Goal: Task Accomplishment & Management: Manage account settings

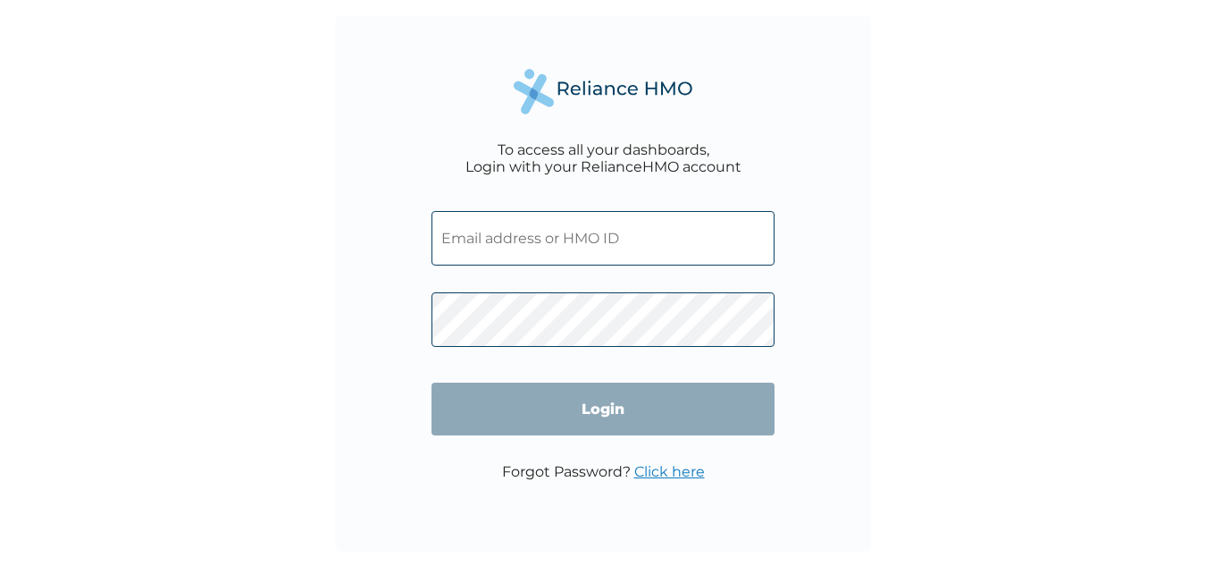
click at [627, 234] on input "text" at bounding box center [603, 238] width 343 height 55
type input "olubodunfestus56@gmail.com"
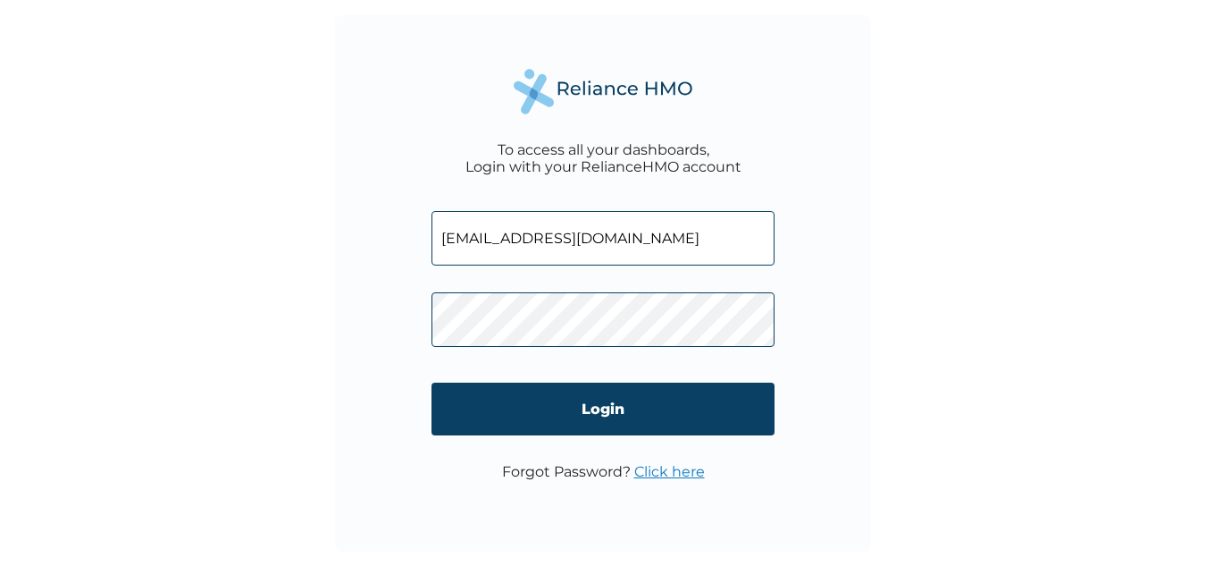
click at [641, 467] on link "Click here" at bounding box center [670, 471] width 71 height 17
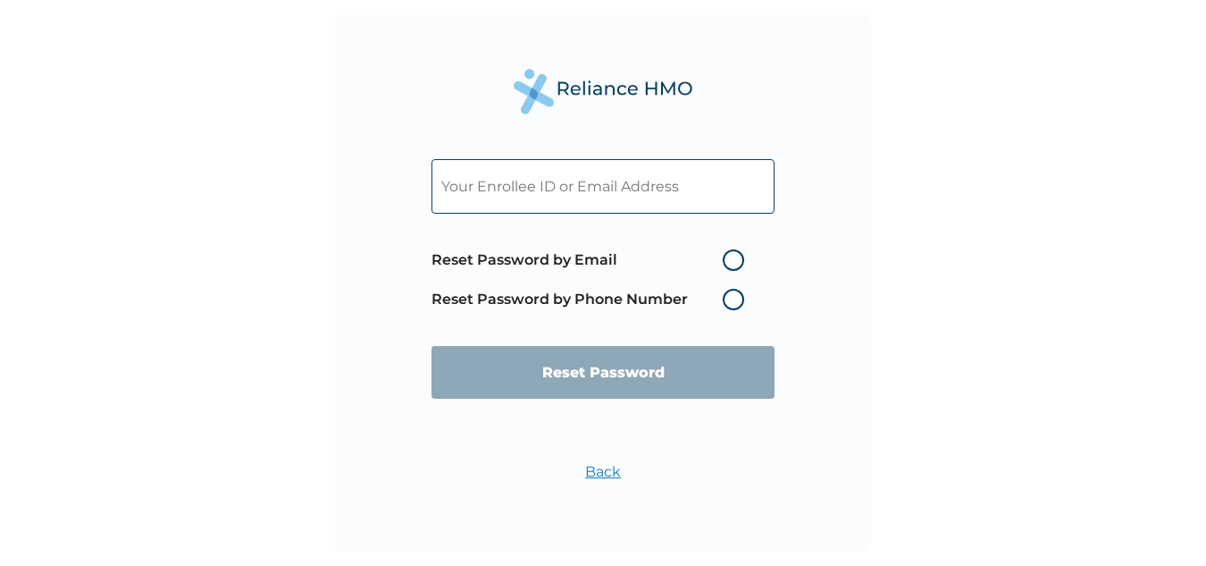
click at [740, 261] on label "Reset Password by Email" at bounding box center [593, 259] width 322 height 21
click at [727, 261] on input "Reset Password by Email" at bounding box center [712, 260] width 29 height 29
radio input "true"
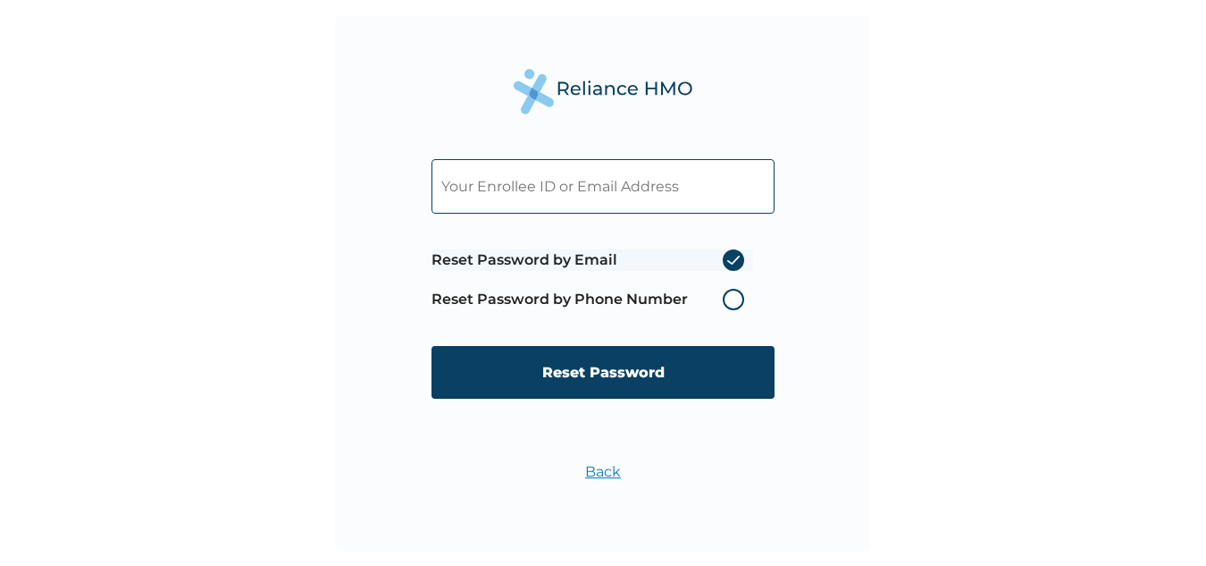
click at [635, 194] on input "text" at bounding box center [603, 186] width 343 height 55
type input "TBC/10054/B"
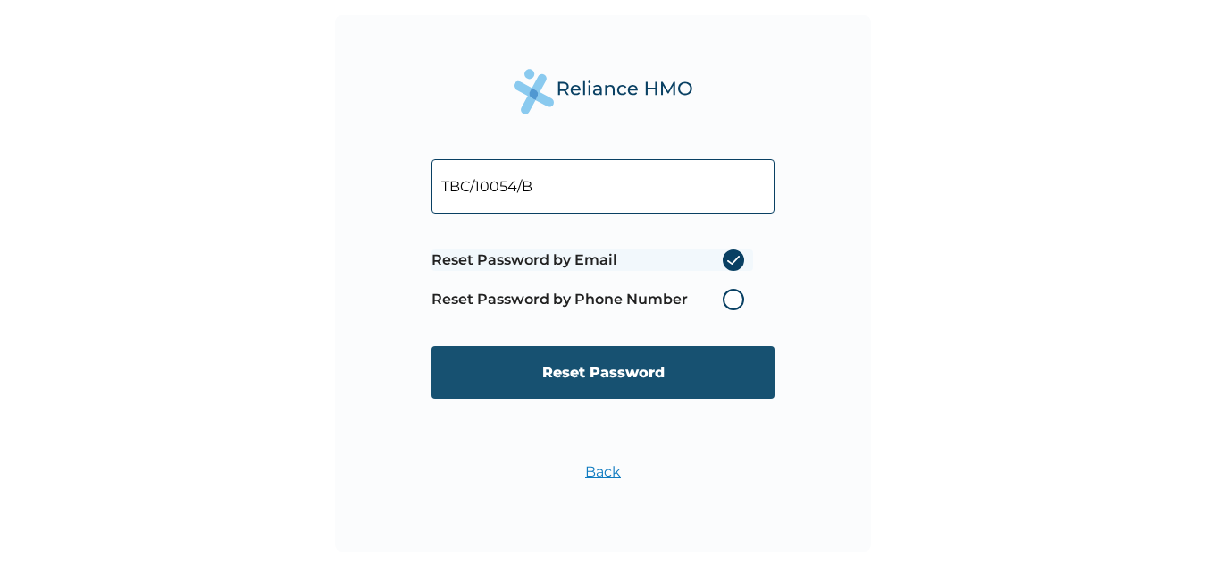
click at [602, 381] on input "Reset Password" at bounding box center [603, 372] width 343 height 53
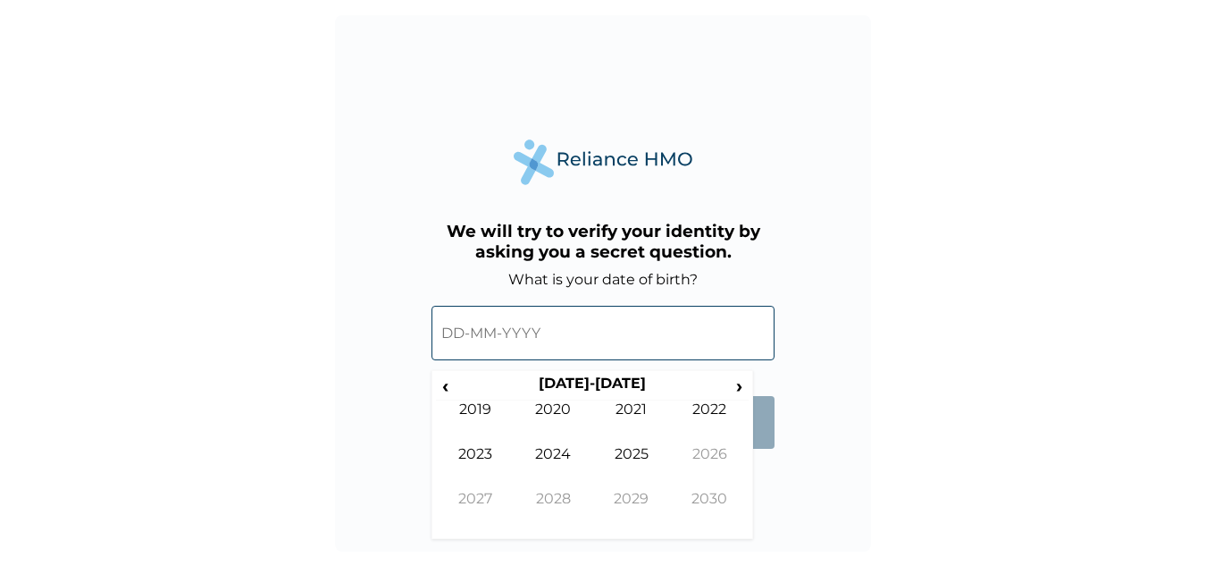
click at [547, 334] on input "text" at bounding box center [603, 333] width 343 height 55
click at [761, 463] on form "What is your date of birth? ‹ 2020-2029 › 2019 2020 2021 2022 2023 2024 2025 20…" at bounding box center [603, 369] width 343 height 196
click at [761, 487] on div "We will try to verify your identity by asking you a secret question. What is yo…" at bounding box center [603, 283] width 536 height 536
click at [442, 385] on span "‹" at bounding box center [445, 385] width 19 height 22
click at [444, 385] on span "‹" at bounding box center [445, 385] width 19 height 22
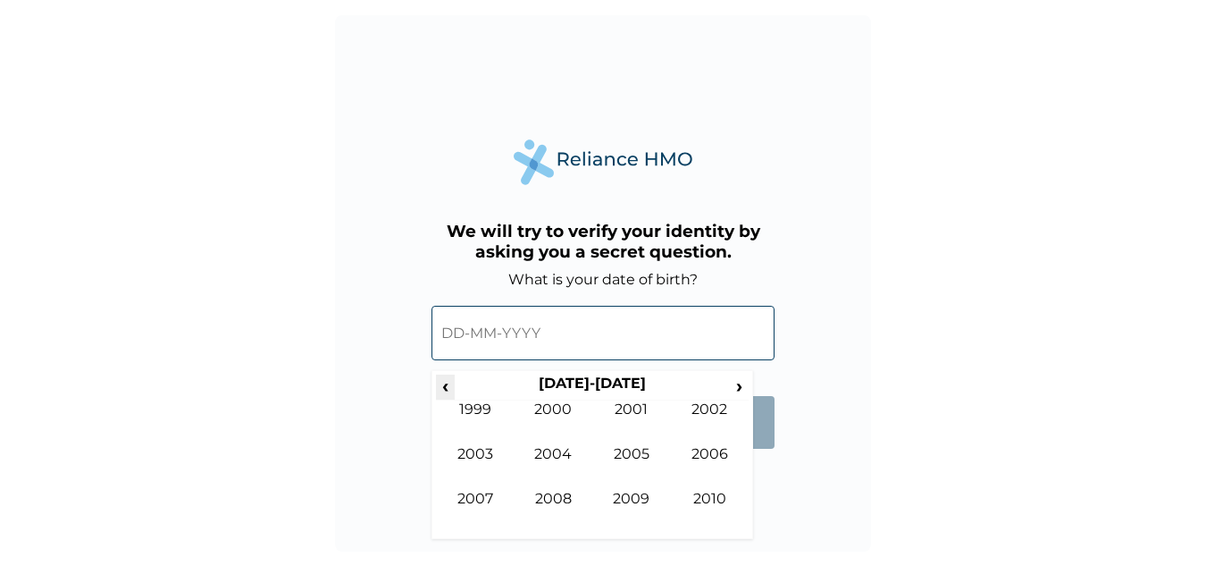
click at [444, 385] on span "‹" at bounding box center [445, 385] width 19 height 22
click at [764, 458] on form "What is your date of birth? ‹ 1990-1999 › 1989 1990 1991 1992 1993 1994 1995 19…" at bounding box center [603, 369] width 343 height 196
click at [448, 393] on span "‹" at bounding box center [445, 385] width 19 height 22
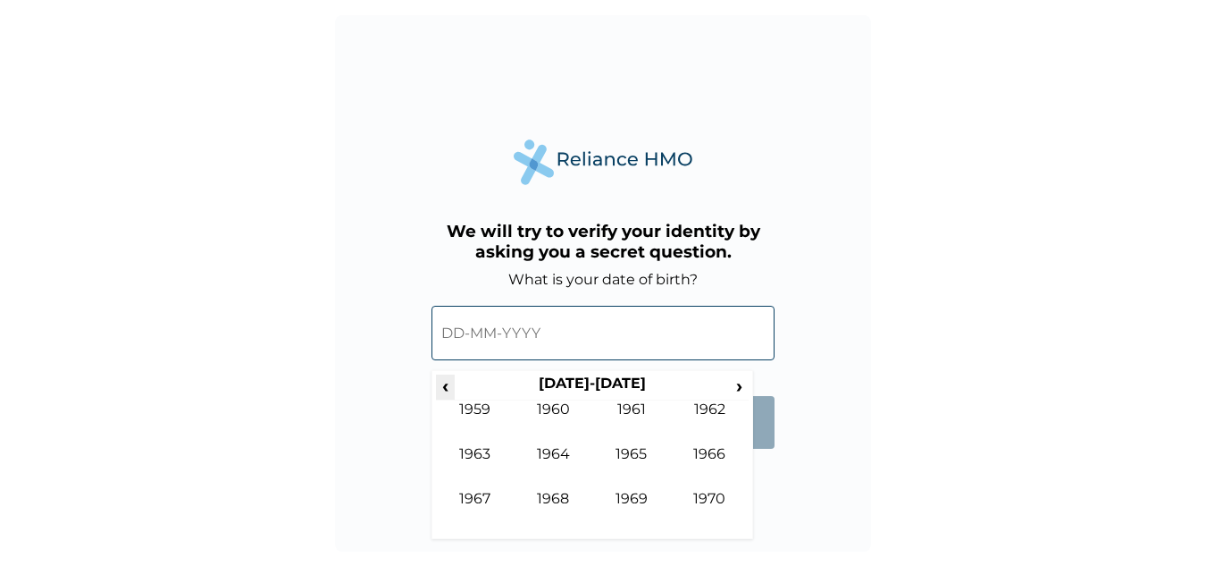
click at [448, 393] on span "‹" at bounding box center [445, 385] width 19 height 22
click at [713, 449] on td "1956" at bounding box center [710, 467] width 79 height 45
click at [477, 500] on td "Sep" at bounding box center [475, 512] width 79 height 45
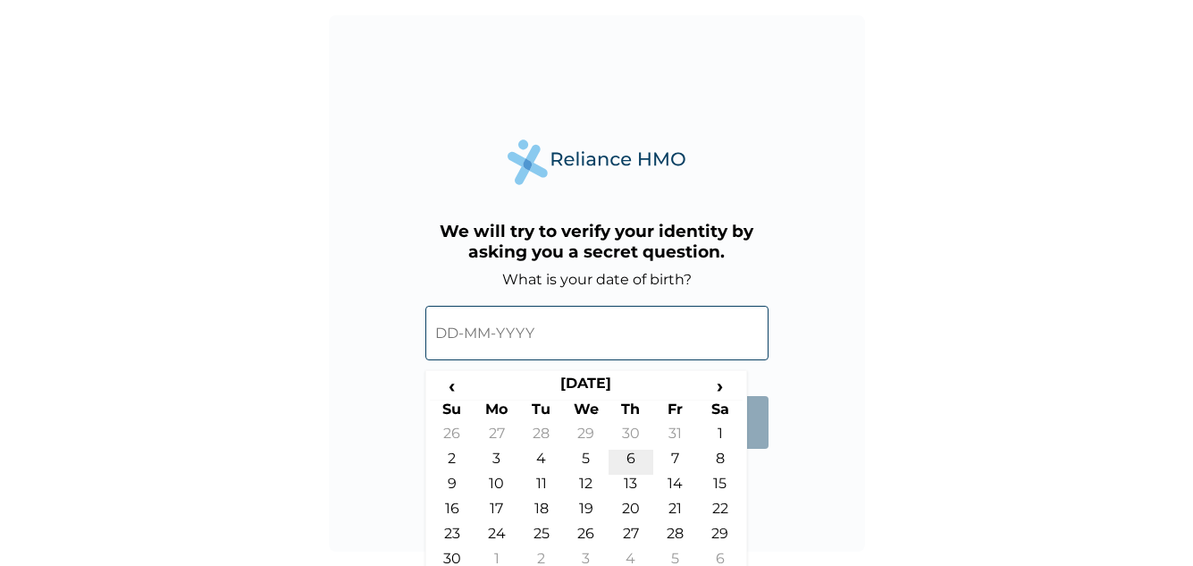
click at [629, 463] on td "6" at bounding box center [631, 462] width 45 height 25
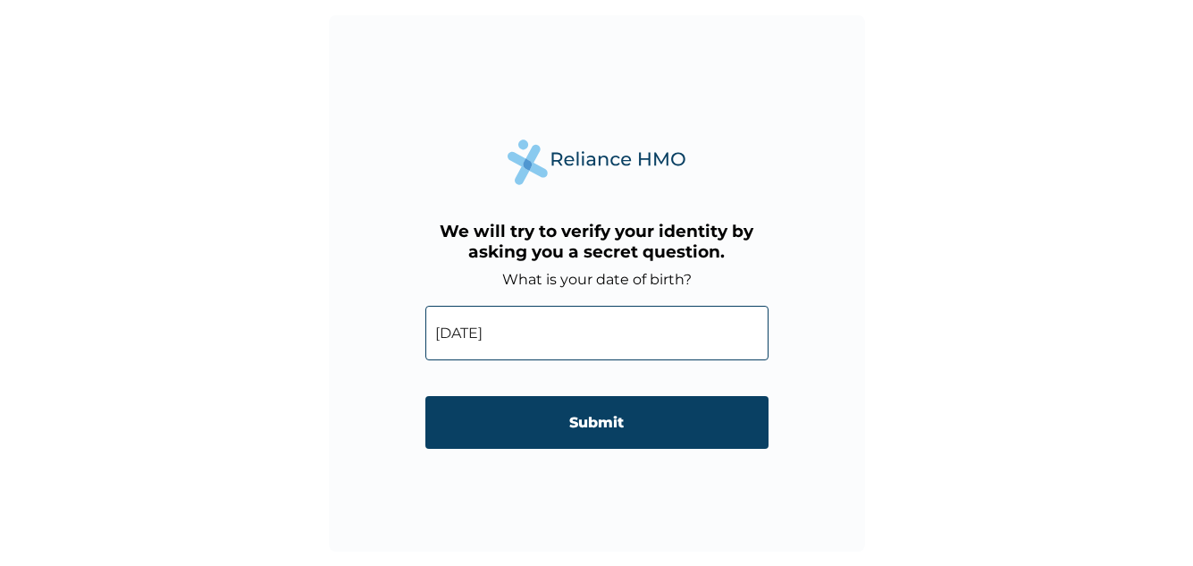
type input "06-09-1956"
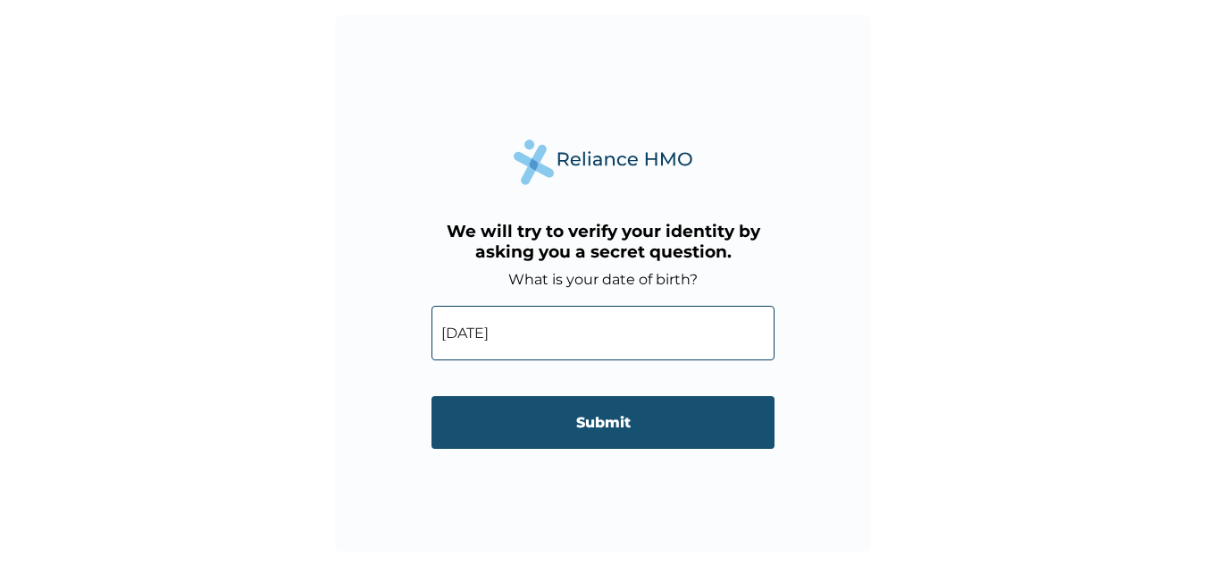
click at [608, 431] on input "Submit" at bounding box center [603, 422] width 343 height 53
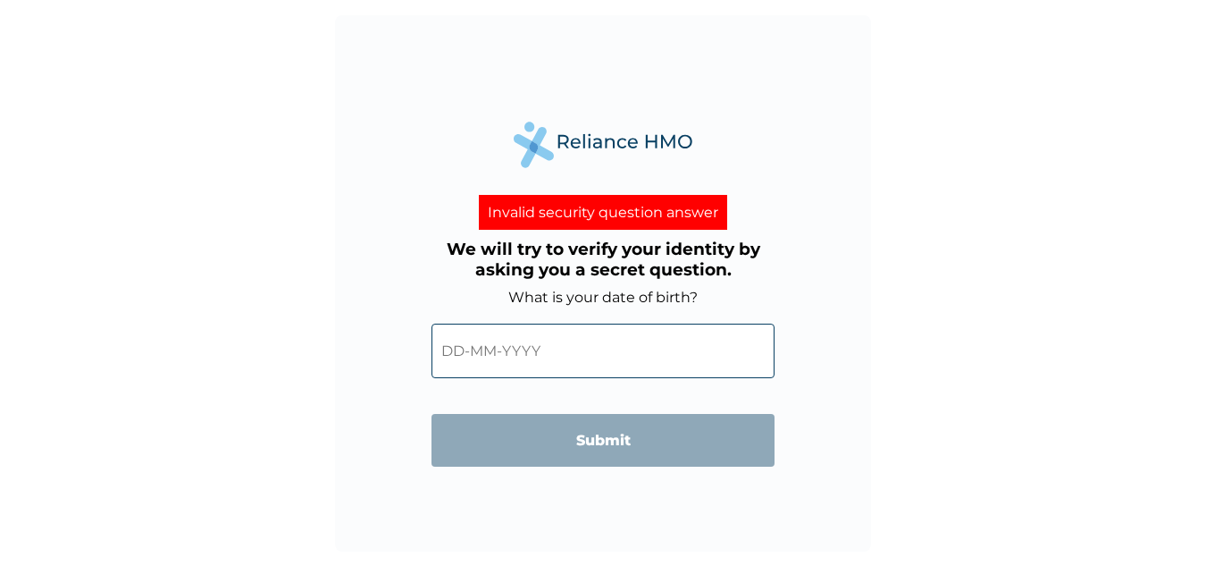
click at [553, 349] on input "text" at bounding box center [603, 351] width 343 height 55
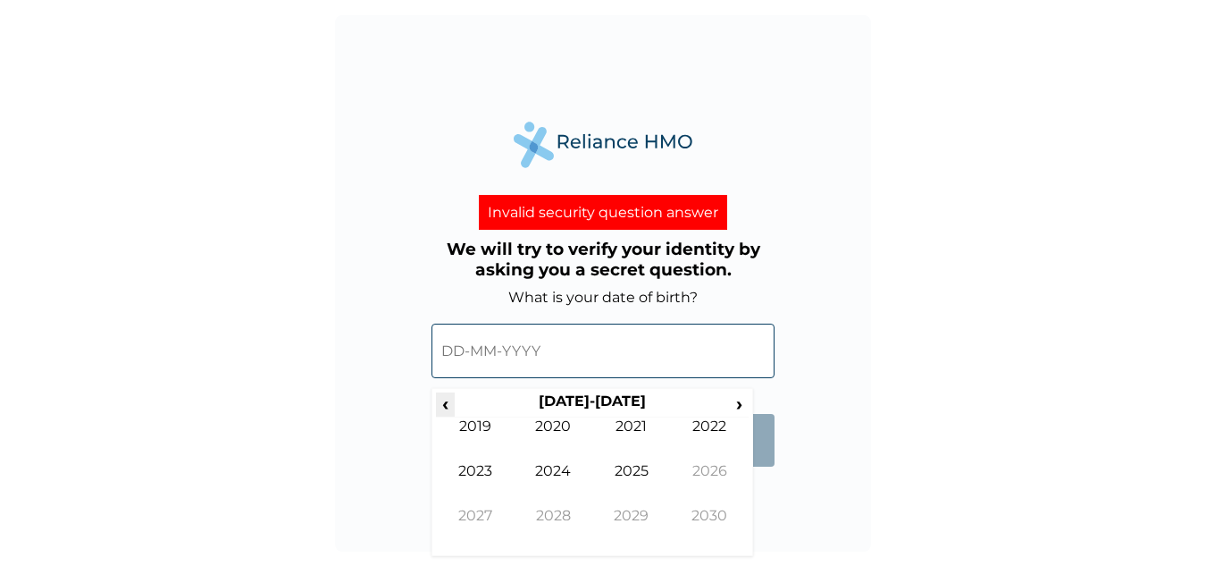
click at [444, 404] on span "‹" at bounding box center [445, 403] width 19 height 22
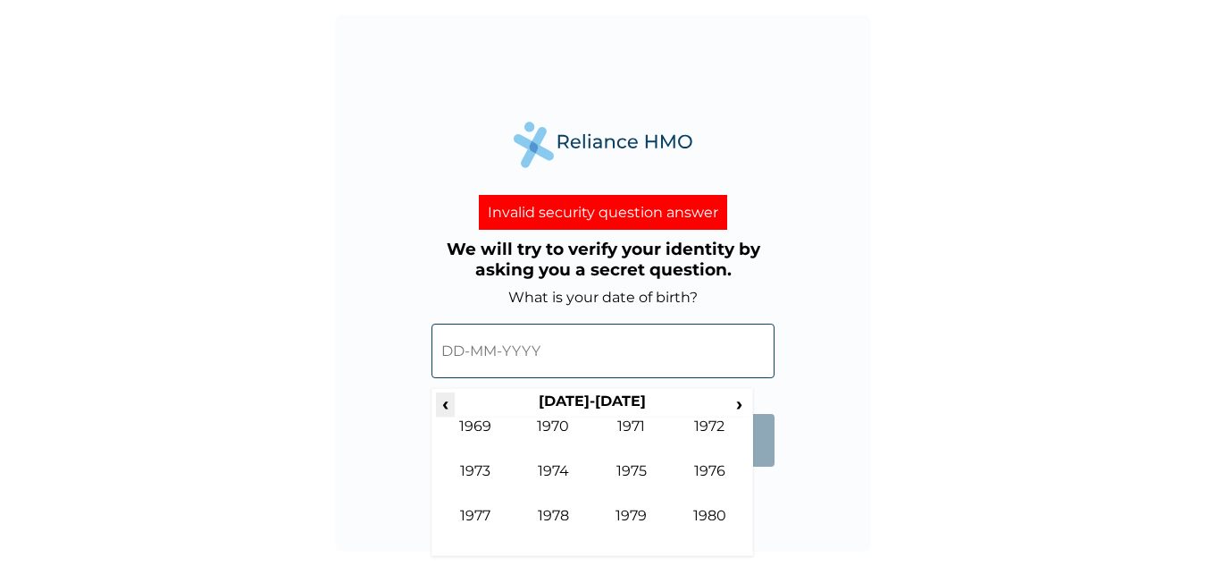
click at [444, 404] on span "‹" at bounding box center [445, 403] width 19 height 22
click at [444, 408] on span "‹" at bounding box center [445, 403] width 19 height 22
click at [714, 469] on td "1956" at bounding box center [710, 484] width 79 height 45
click at [462, 351] on input "text" at bounding box center [603, 351] width 343 height 55
click at [447, 346] on input "text" at bounding box center [603, 351] width 343 height 55
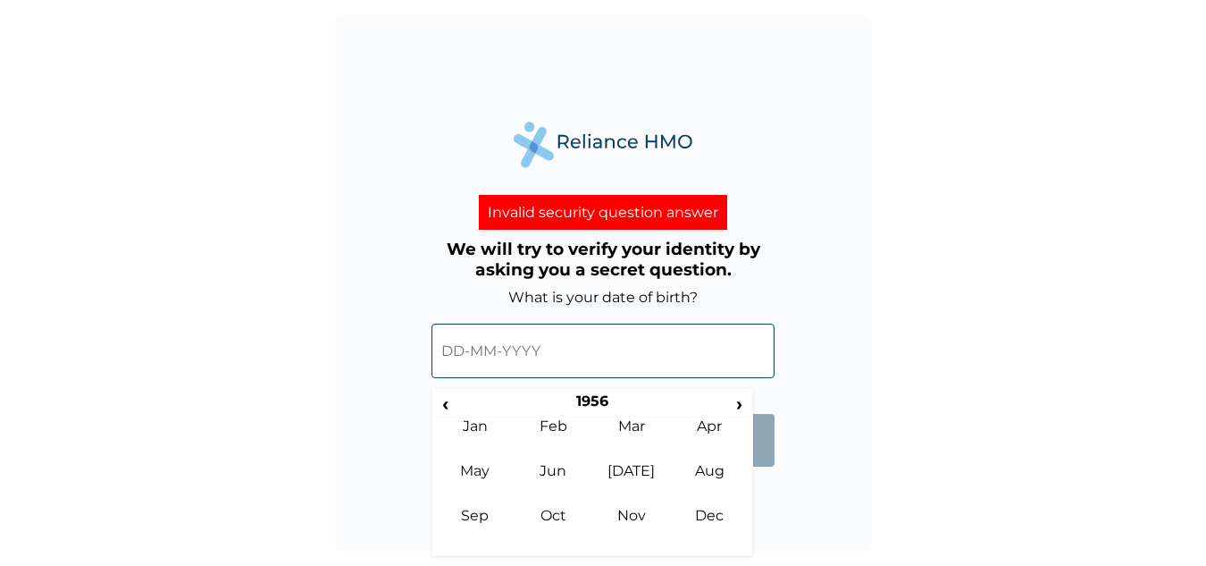
click at [447, 346] on input "text" at bounding box center [603, 351] width 343 height 55
click at [475, 522] on td "Sep" at bounding box center [475, 529] width 79 height 45
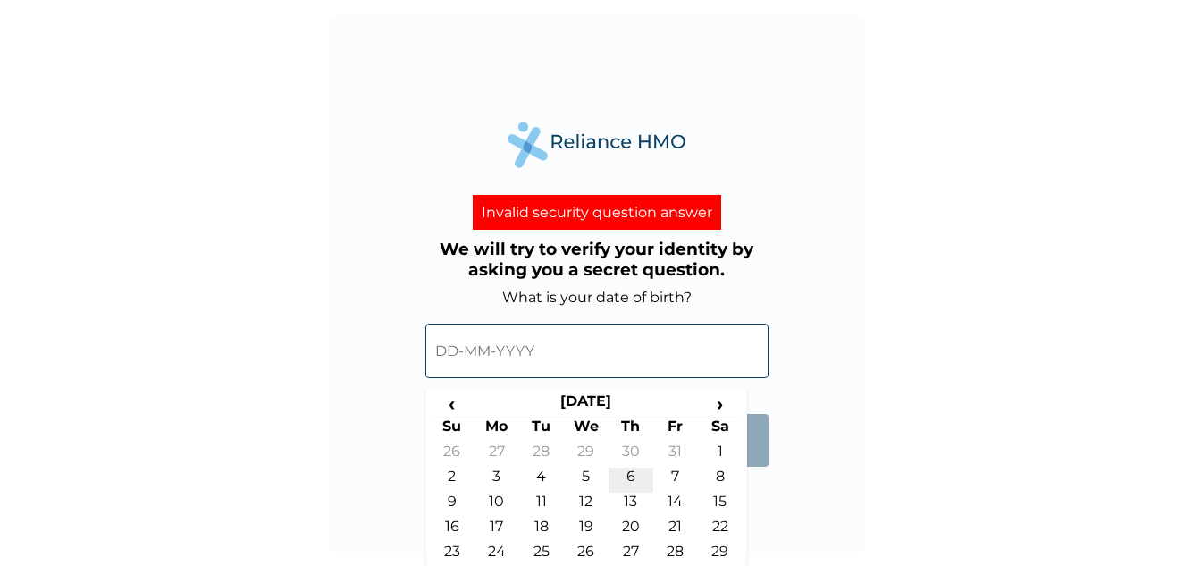
click at [642, 481] on td "6" at bounding box center [631, 479] width 45 height 25
type input "06-09-1956"
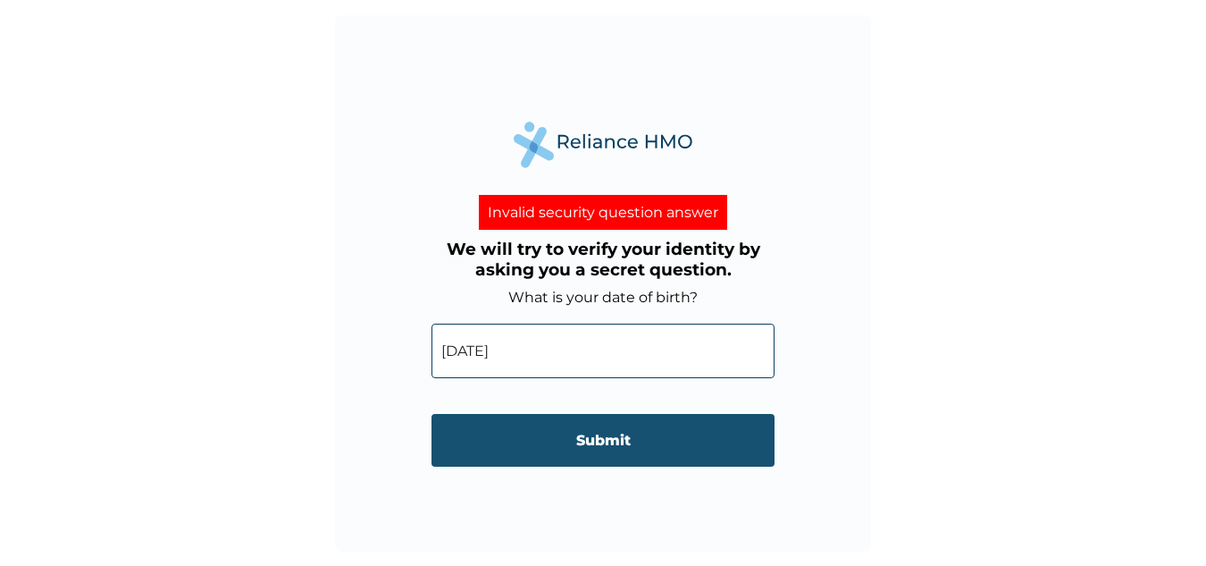
click at [591, 444] on input "Submit" at bounding box center [603, 440] width 343 height 53
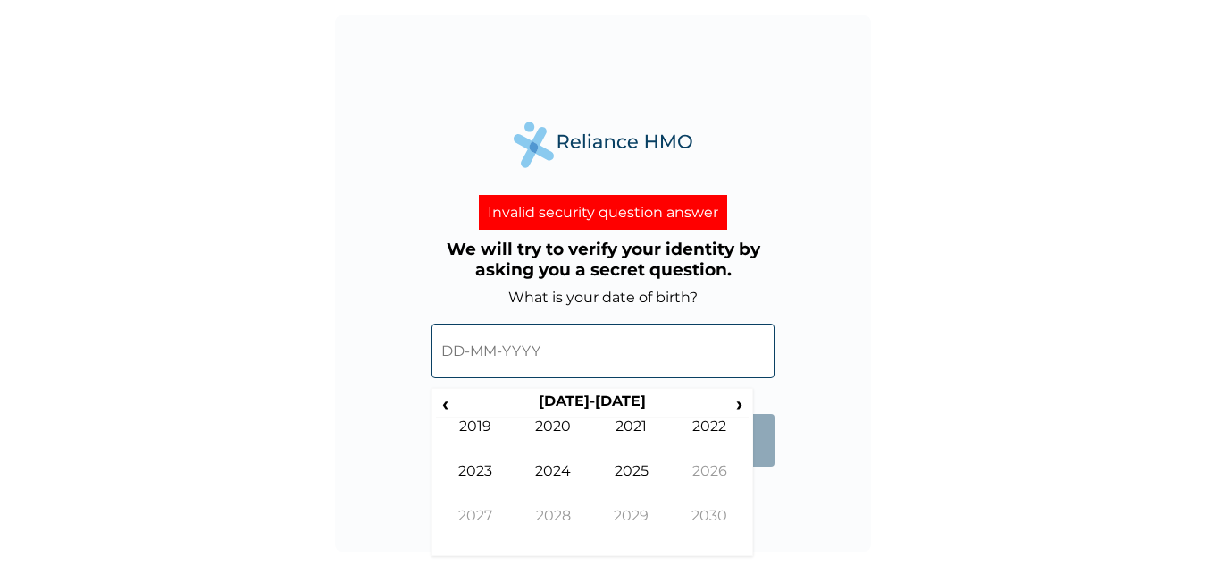
click at [459, 366] on input "text" at bounding box center [603, 351] width 343 height 55
click at [450, 406] on span "‹" at bounding box center [445, 403] width 19 height 22
click at [738, 410] on span "›" at bounding box center [740, 403] width 20 height 22
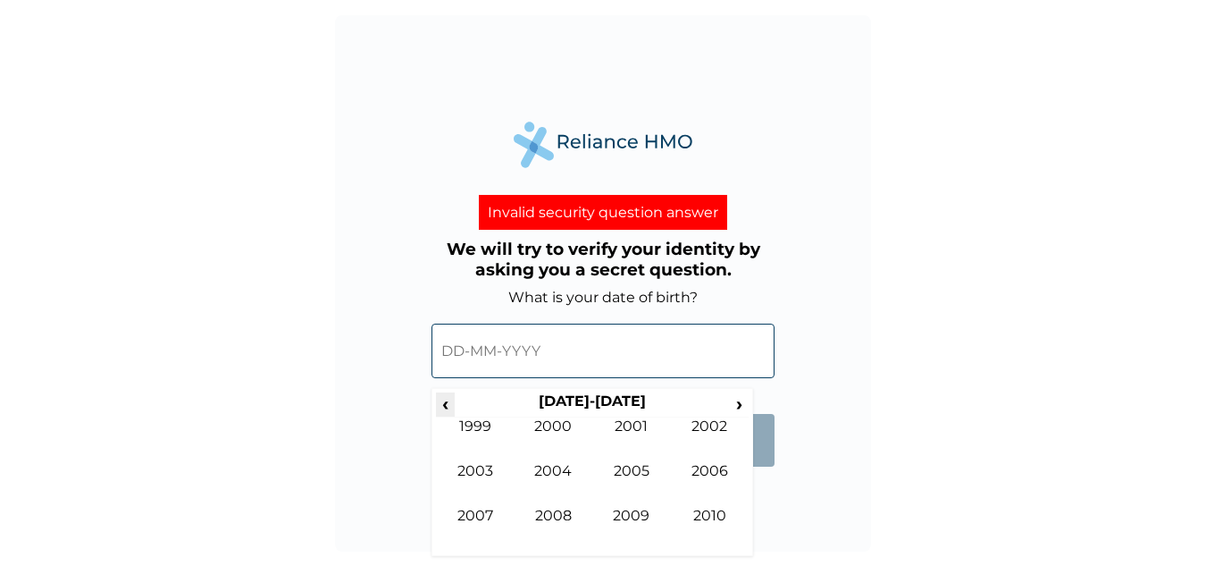
click at [442, 408] on span "‹" at bounding box center [445, 403] width 19 height 22
click at [443, 407] on span "‹" at bounding box center [445, 403] width 19 height 22
click at [444, 406] on span "‹" at bounding box center [445, 403] width 19 height 22
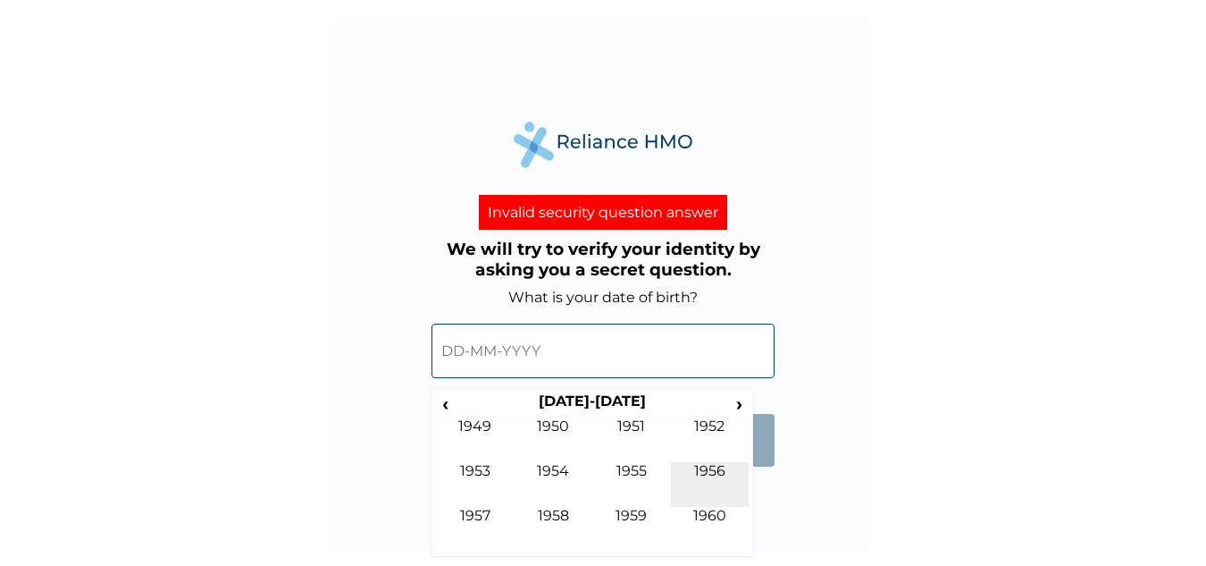
click at [701, 476] on td "1956" at bounding box center [710, 484] width 79 height 45
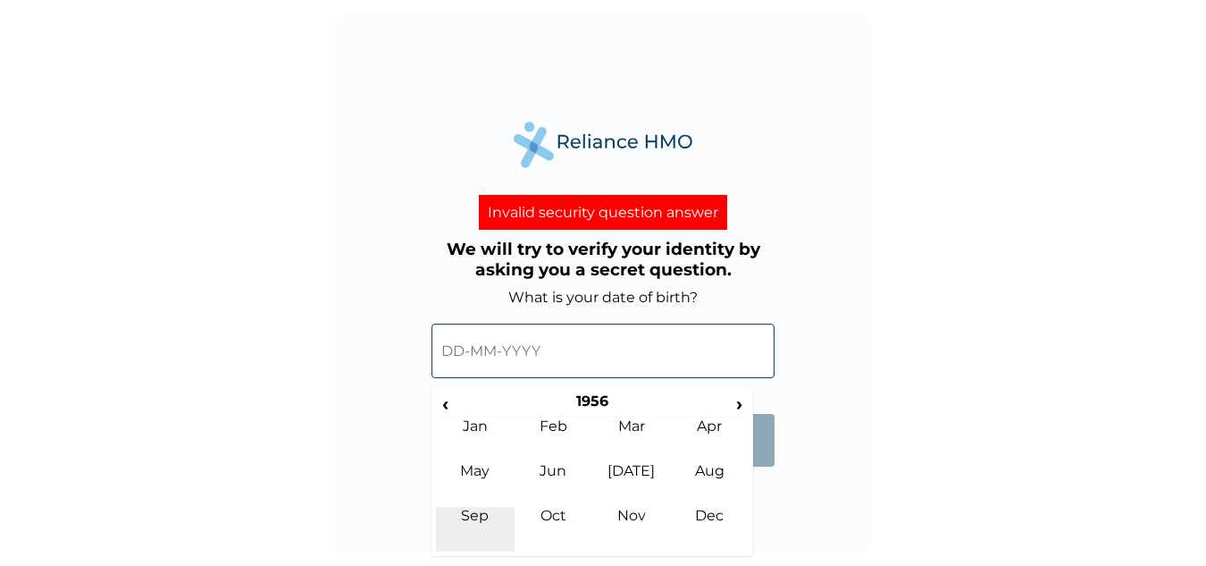
click at [487, 520] on td "Sep" at bounding box center [475, 529] width 79 height 45
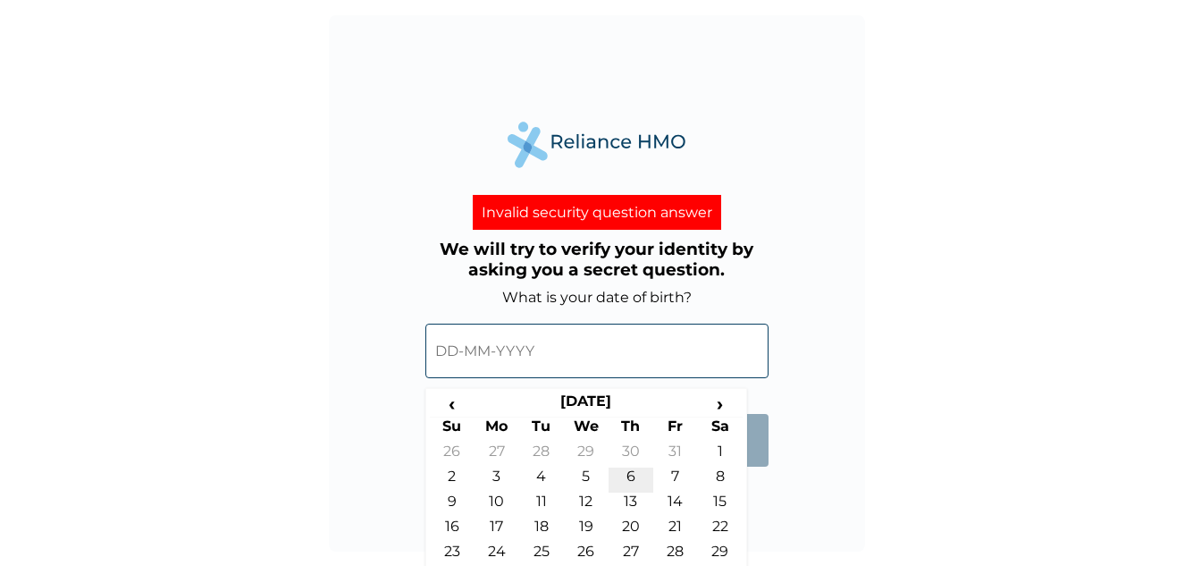
click at [623, 476] on td "6" at bounding box center [631, 479] width 45 height 25
type input "06-09-1956"
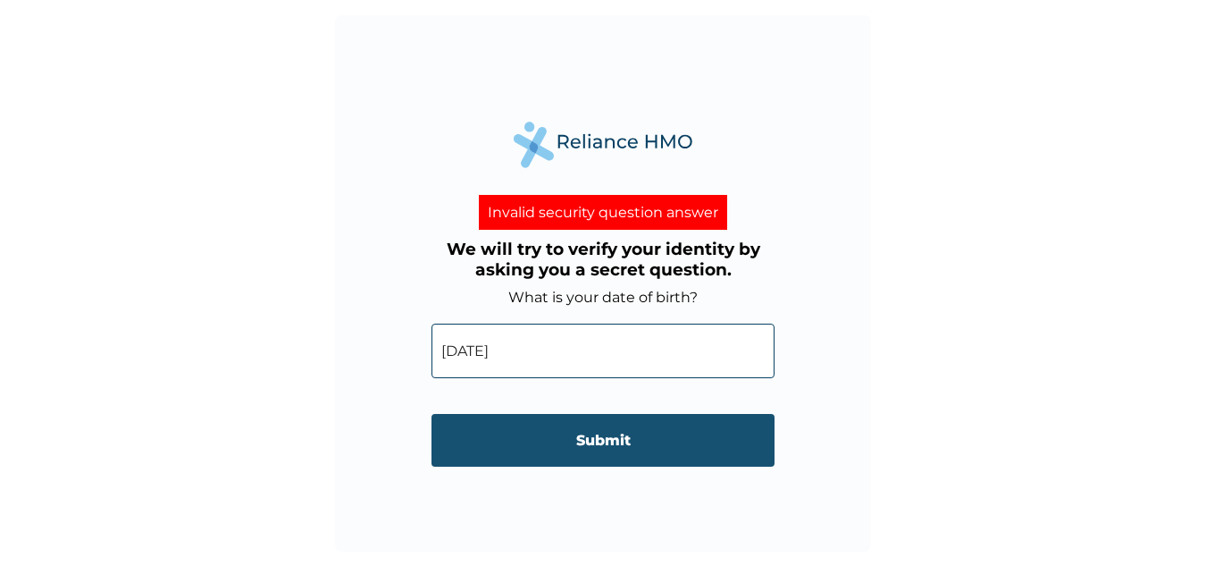
click at [607, 444] on input "Submit" at bounding box center [603, 440] width 343 height 53
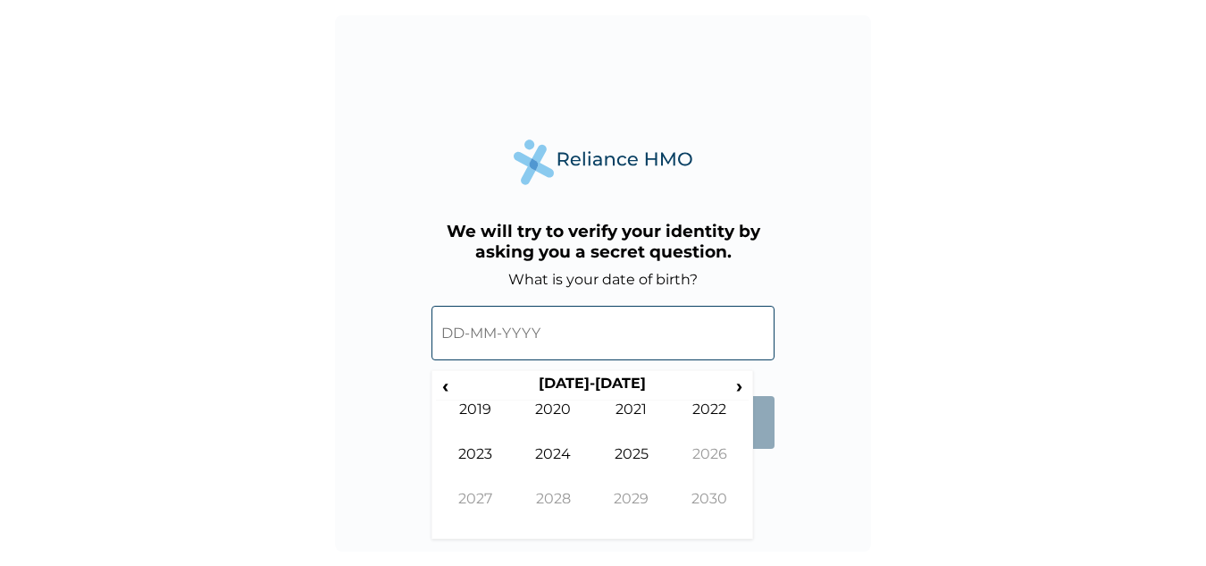
click at [549, 348] on input "text" at bounding box center [603, 333] width 343 height 55
click at [447, 386] on span "‹" at bounding box center [445, 385] width 19 height 22
click at [441, 389] on span "‹" at bounding box center [445, 385] width 19 height 22
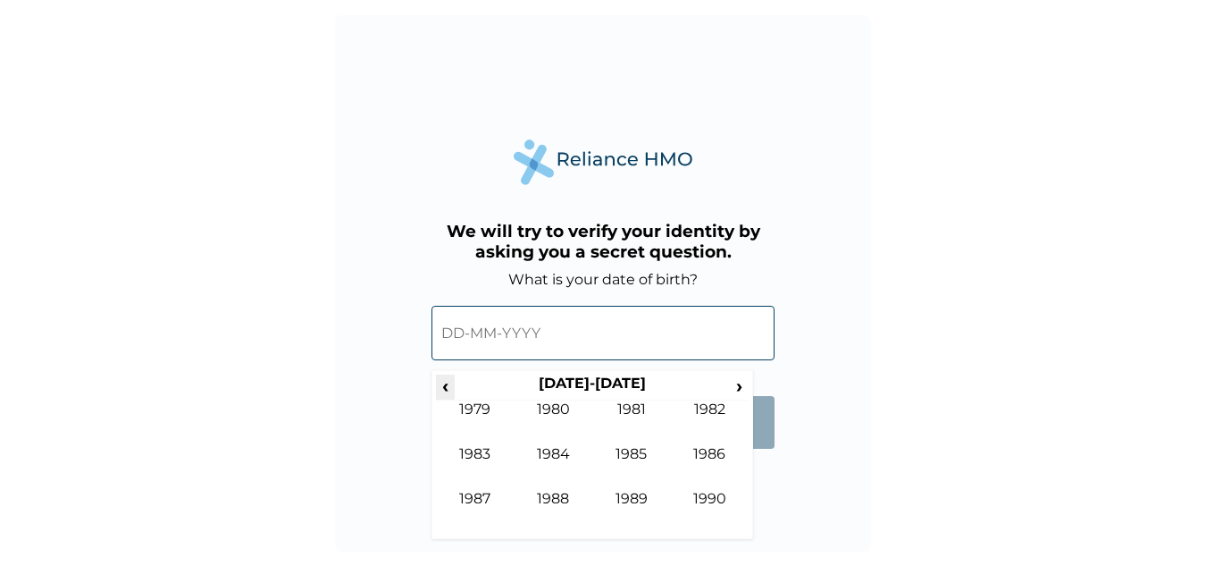
click at [446, 383] on span "‹" at bounding box center [445, 385] width 19 height 22
click at [450, 390] on span "‹" at bounding box center [445, 385] width 19 height 22
click at [450, 394] on span "‹" at bounding box center [445, 385] width 19 height 22
click at [716, 450] on td "1956" at bounding box center [710, 467] width 79 height 45
click at [559, 333] on input "text" at bounding box center [603, 333] width 343 height 55
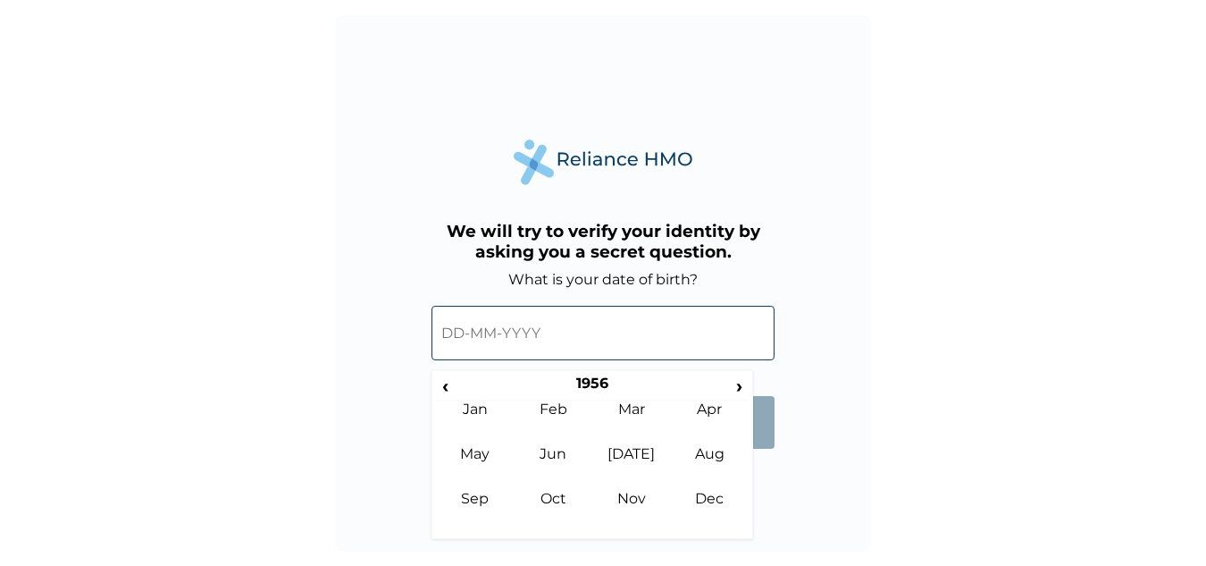
click at [557, 345] on input "text" at bounding box center [603, 333] width 343 height 55
click at [464, 502] on td "Sep" at bounding box center [475, 512] width 79 height 45
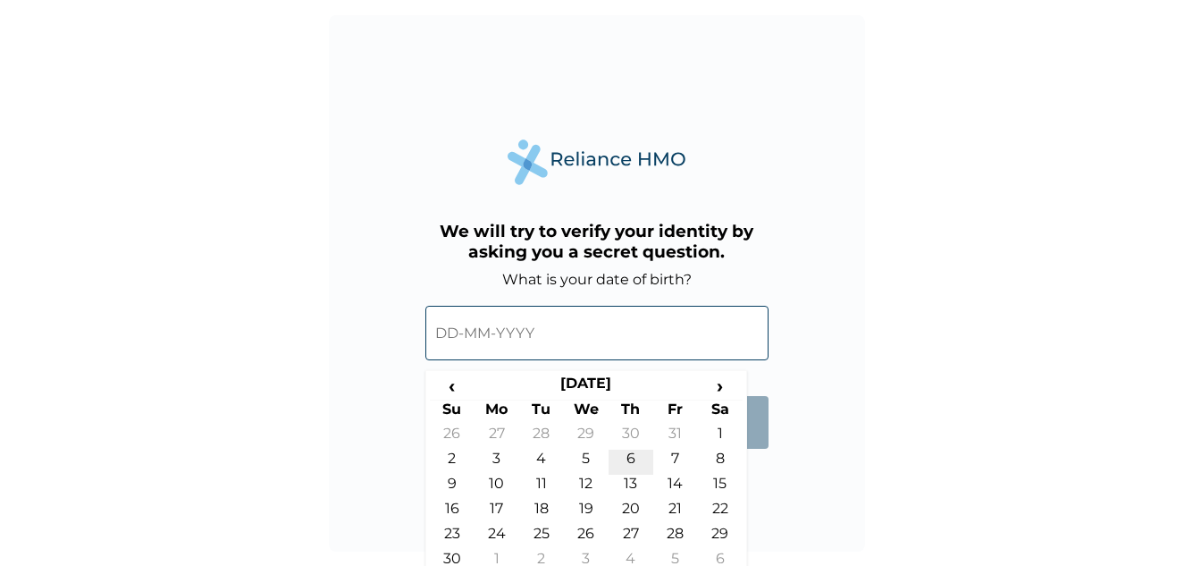
click at [628, 460] on td "6" at bounding box center [631, 462] width 45 height 25
type input "06-09-1956"
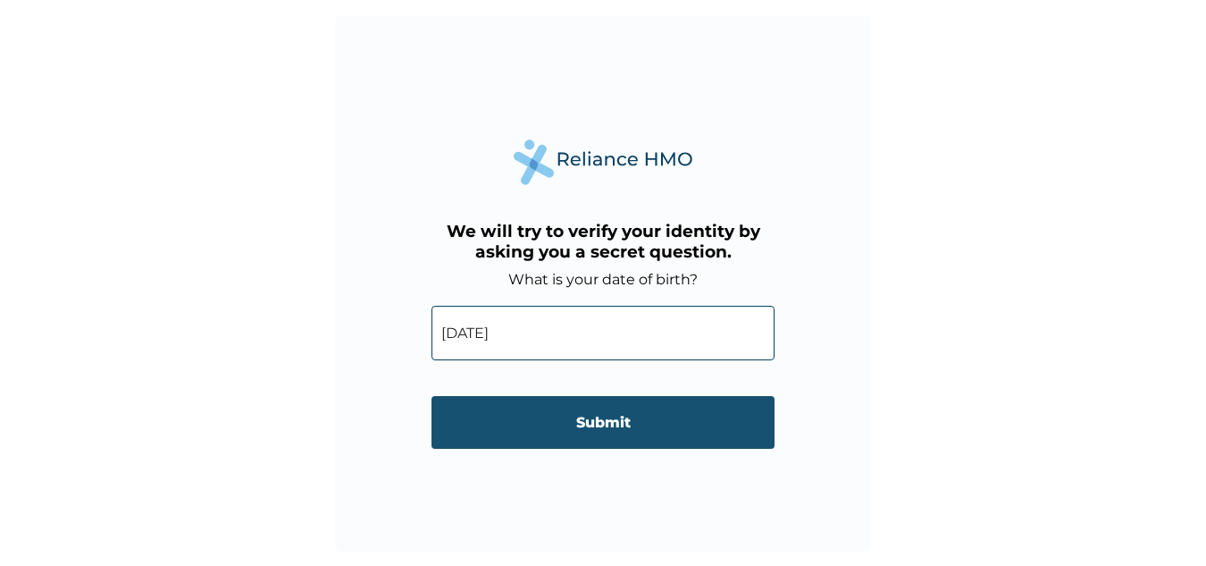
click at [618, 431] on input "Submit" at bounding box center [603, 422] width 343 height 53
